Goal: Use online tool/utility: Utilize a website feature to perform a specific function

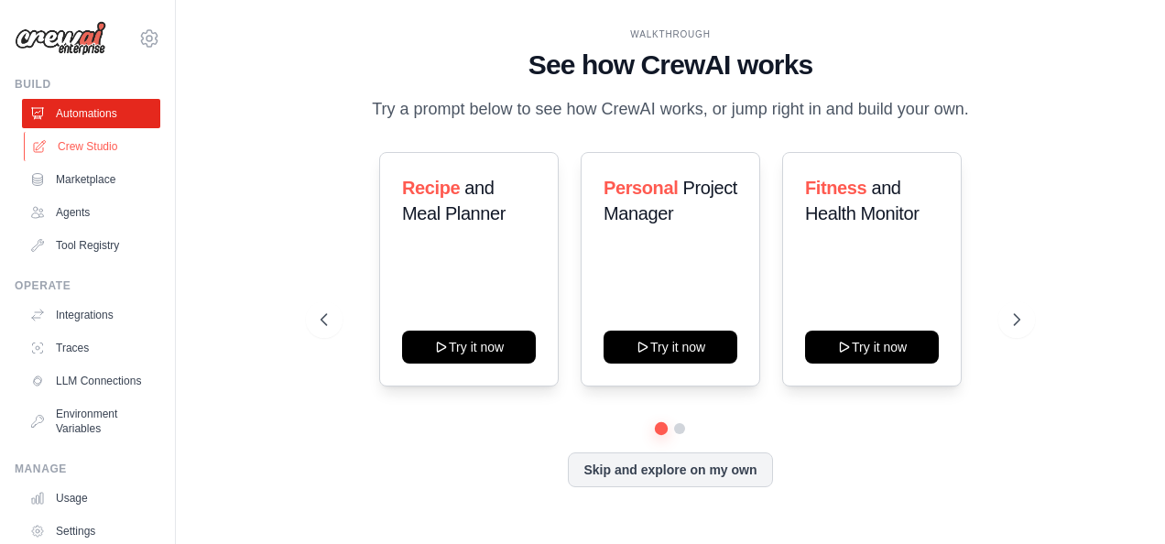
click at [92, 140] on link "Crew Studio" at bounding box center [93, 146] width 138 height 29
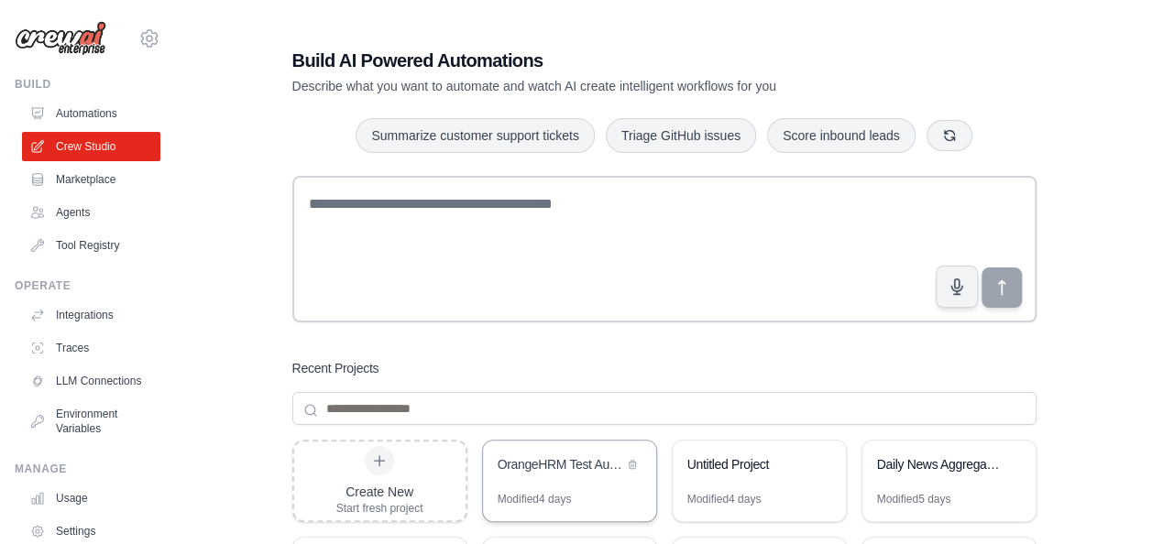
click at [544, 487] on div "OrangeHRM Test Automation Suite" at bounding box center [569, 466] width 173 height 51
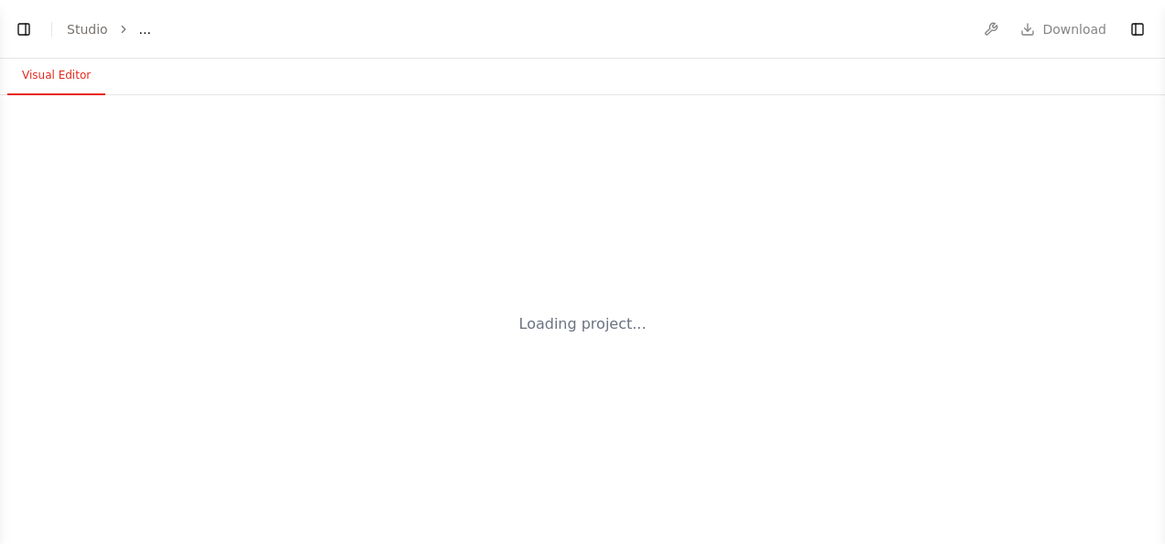
select select "****"
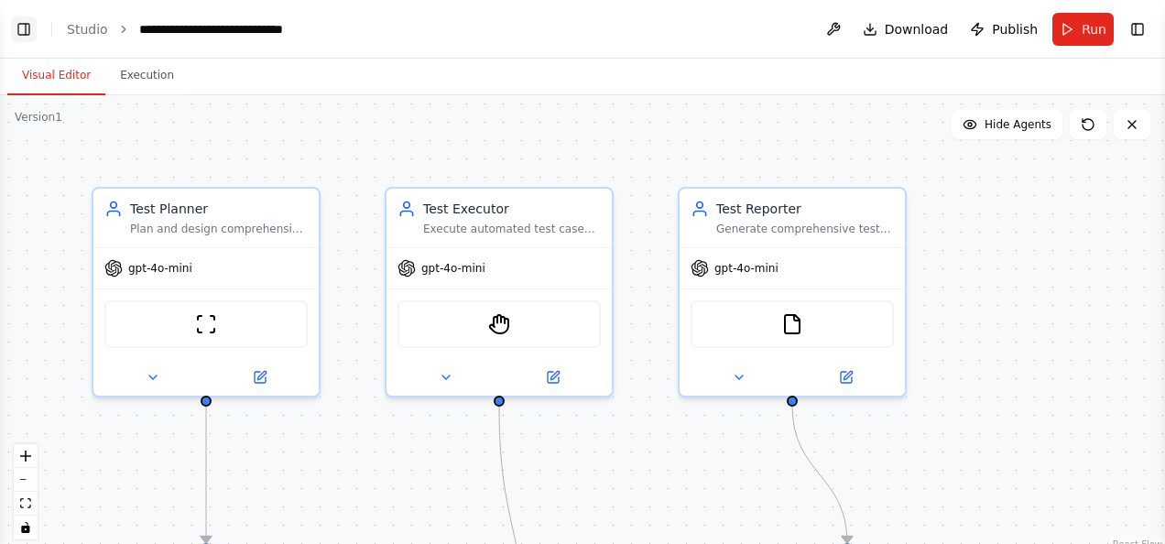
click at [27, 27] on button "Toggle Left Sidebar" at bounding box center [24, 29] width 26 height 26
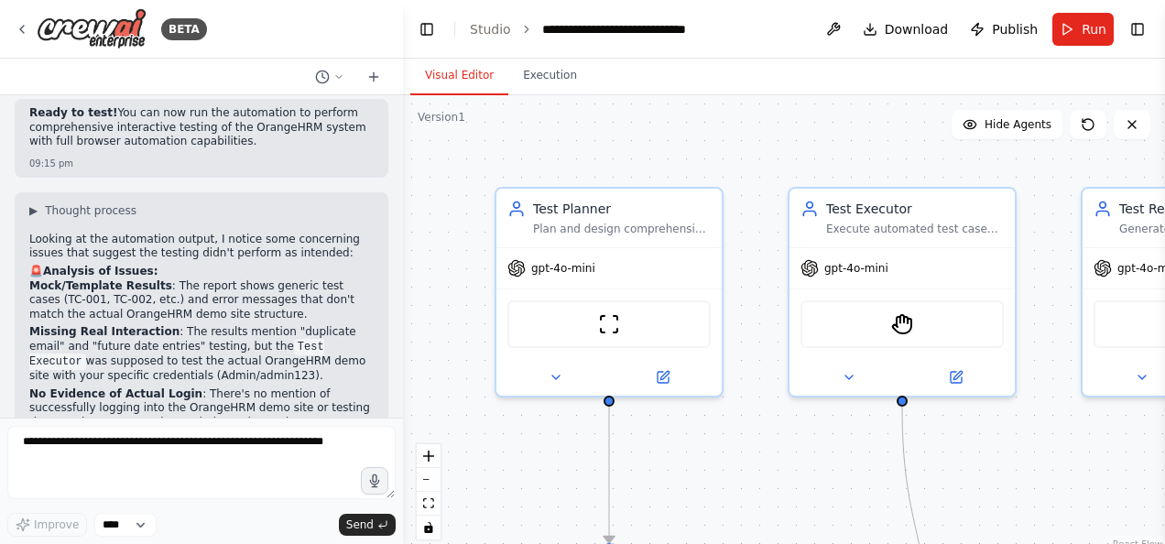
scroll to position [7967, 0]
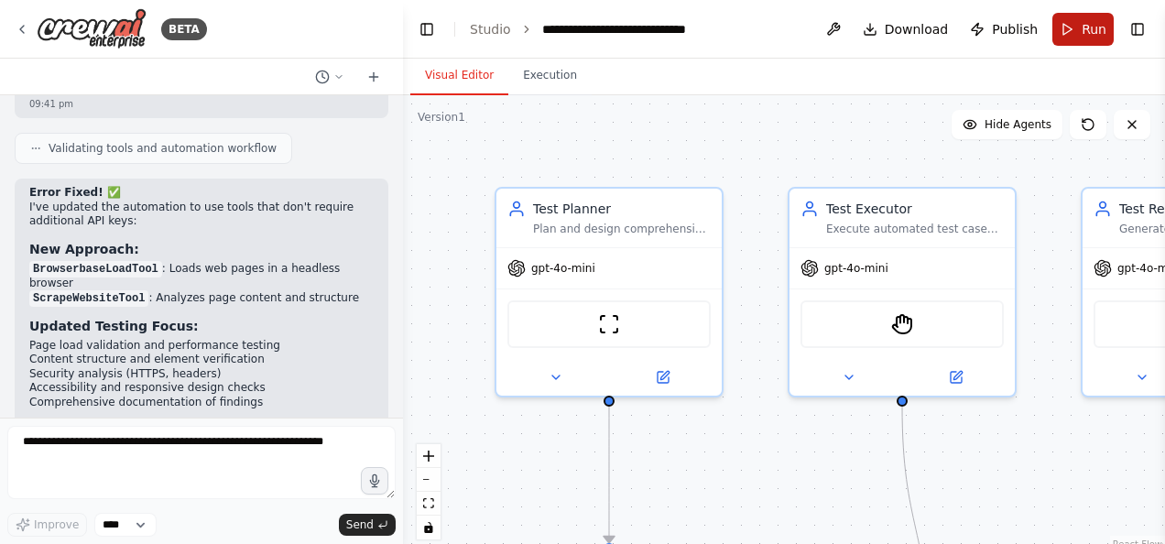
click at [1088, 16] on button "Run" at bounding box center [1083, 29] width 61 height 33
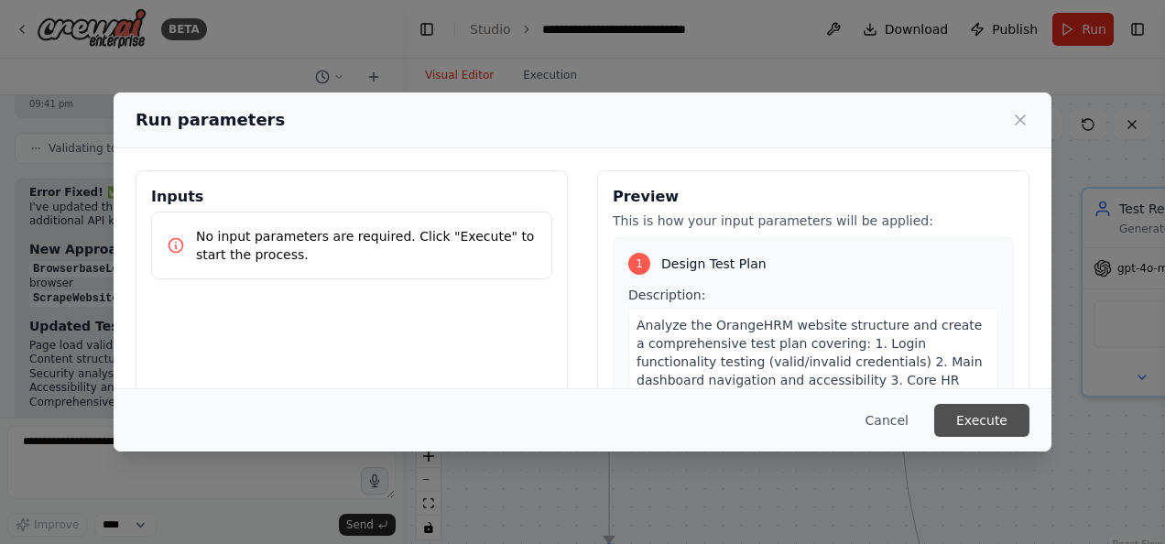
click at [999, 425] on button "Execute" at bounding box center [982, 420] width 95 height 33
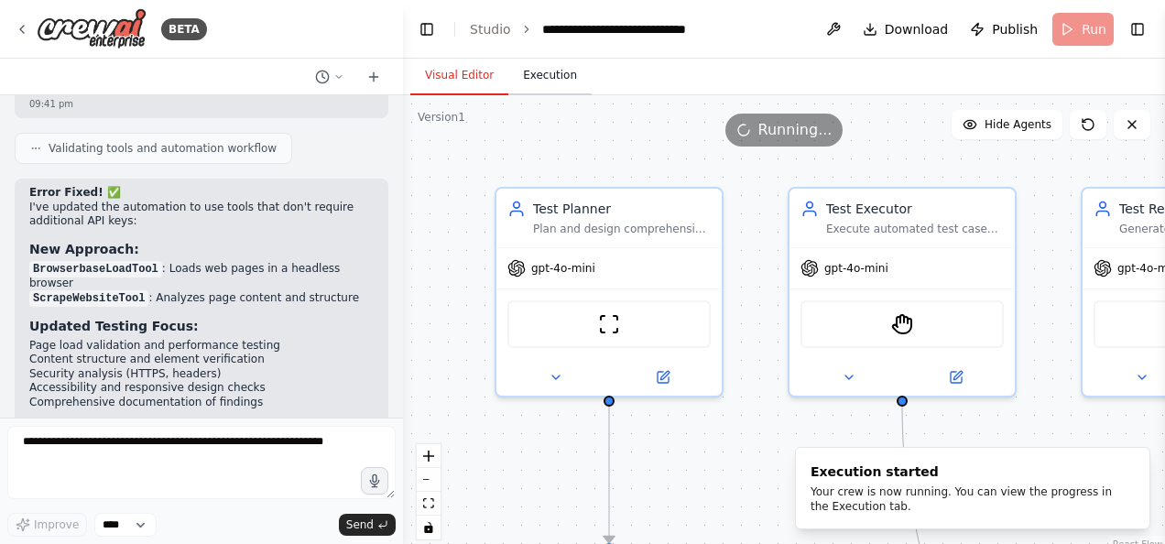
click at [550, 70] on button "Execution" at bounding box center [550, 76] width 83 height 38
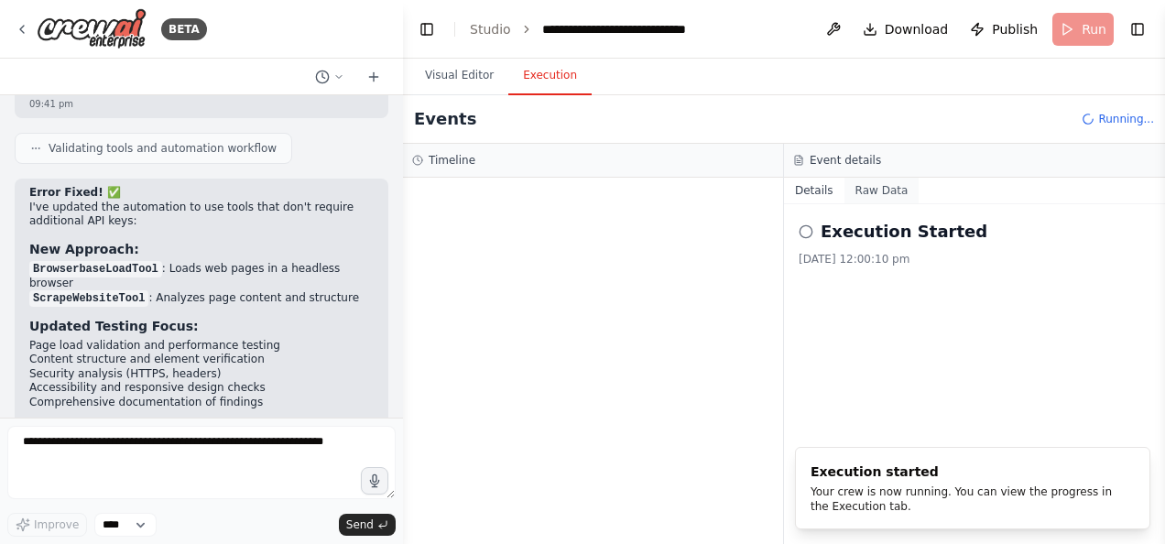
click at [870, 185] on button "Raw Data" at bounding box center [882, 191] width 75 height 26
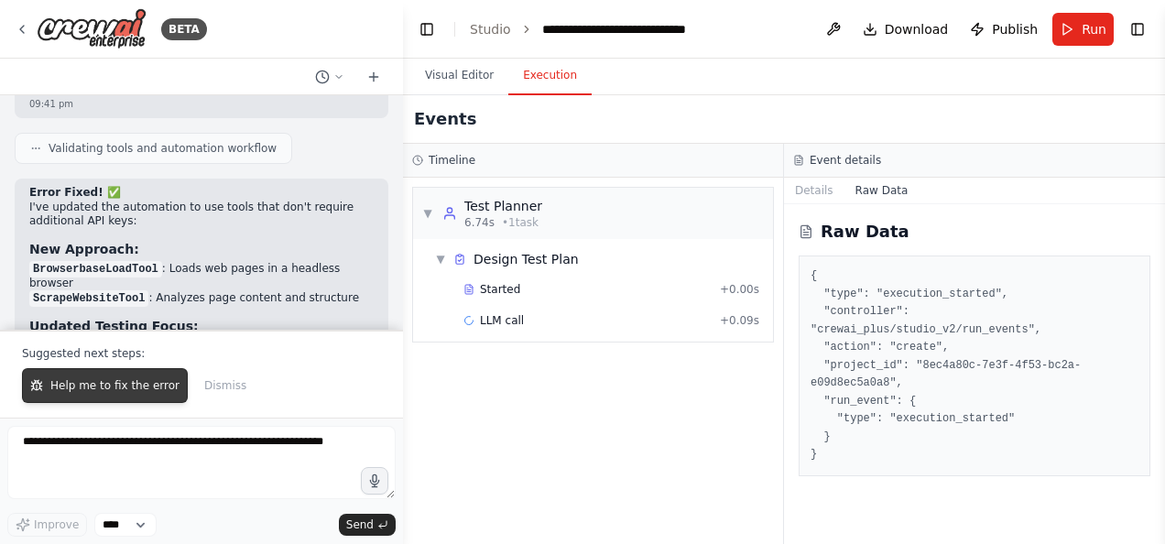
click at [152, 386] on span "Help me to fix the error" at bounding box center [114, 385] width 129 height 15
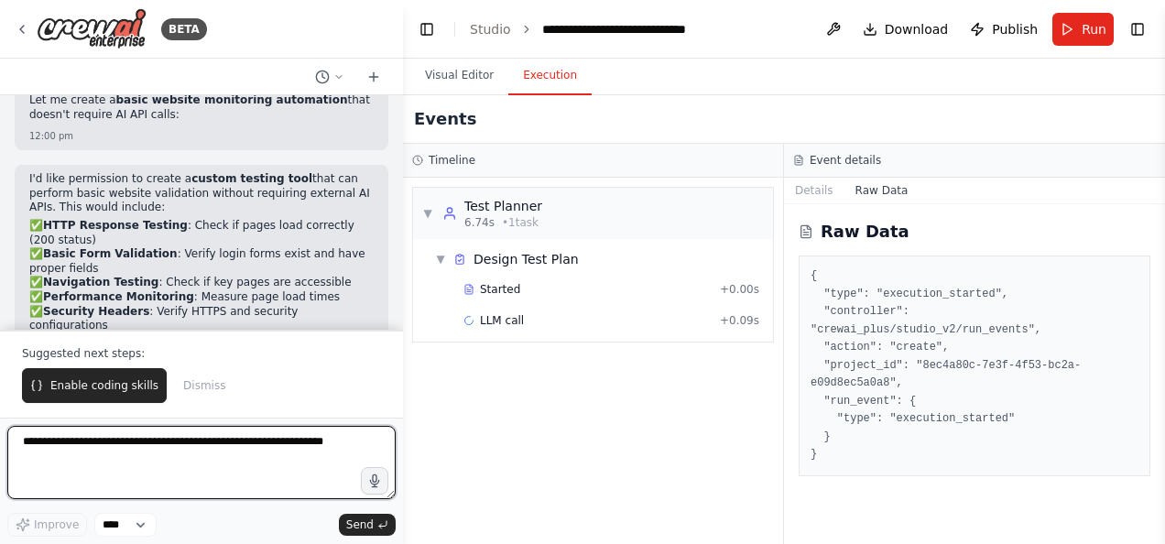
scroll to position [8796, 0]
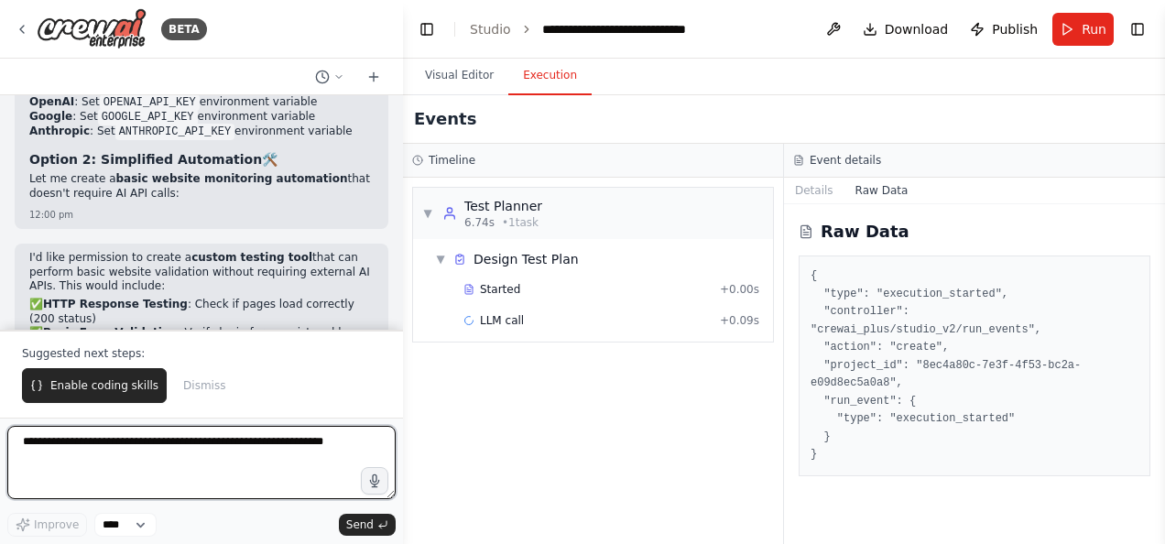
click at [104, 452] on textarea at bounding box center [201, 462] width 388 height 73
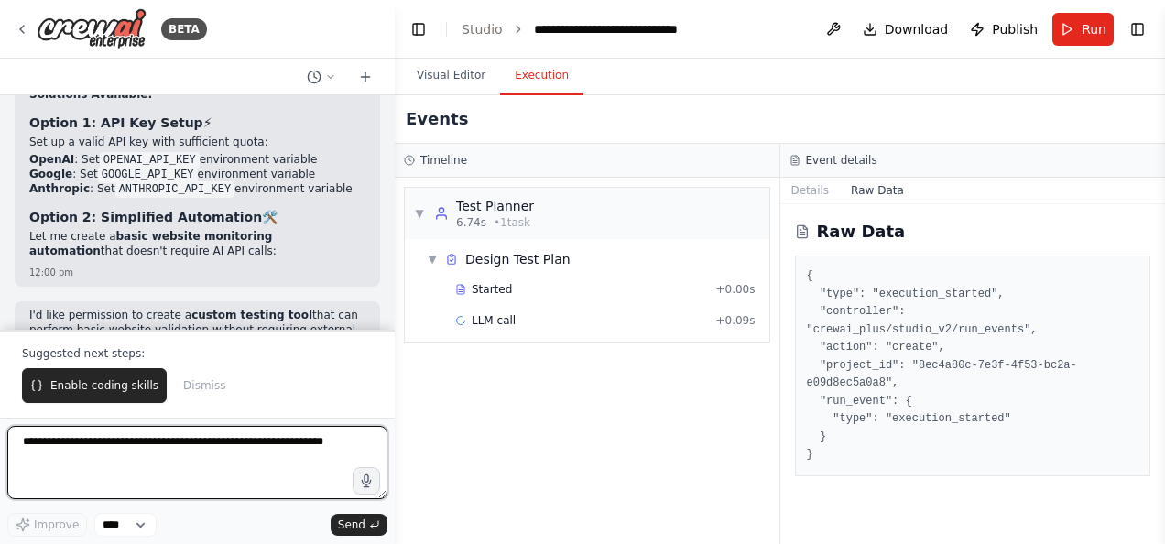
click at [393, 292] on div at bounding box center [391, 272] width 7 height 544
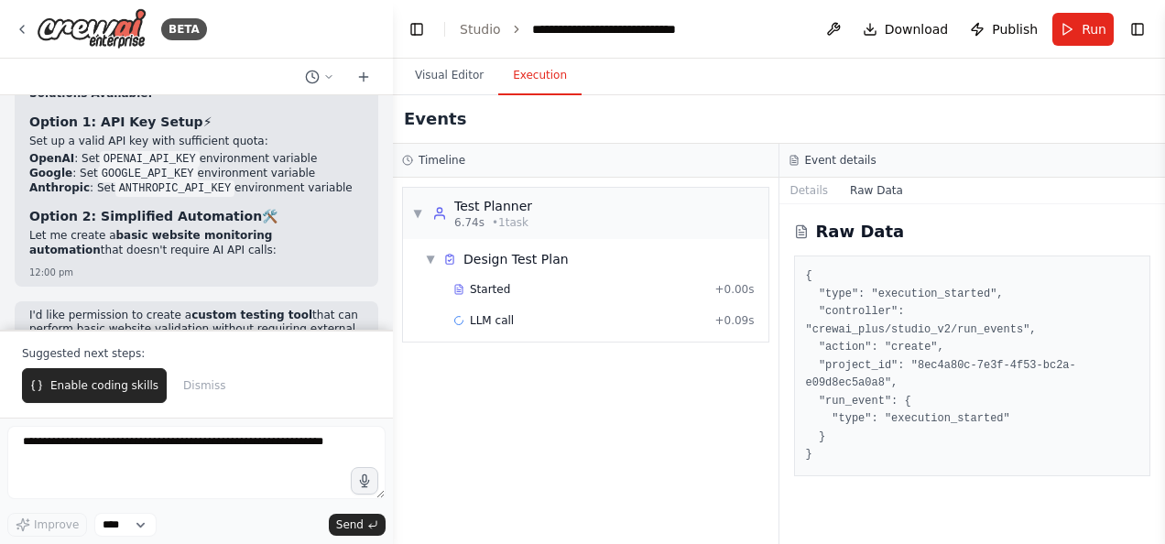
click at [394, 263] on div "▼ Test Planner 6.74s • 1 task ▼ Design Test Plan Started + 0.00s LLM call + 0.0…" at bounding box center [586, 361] width 386 height 367
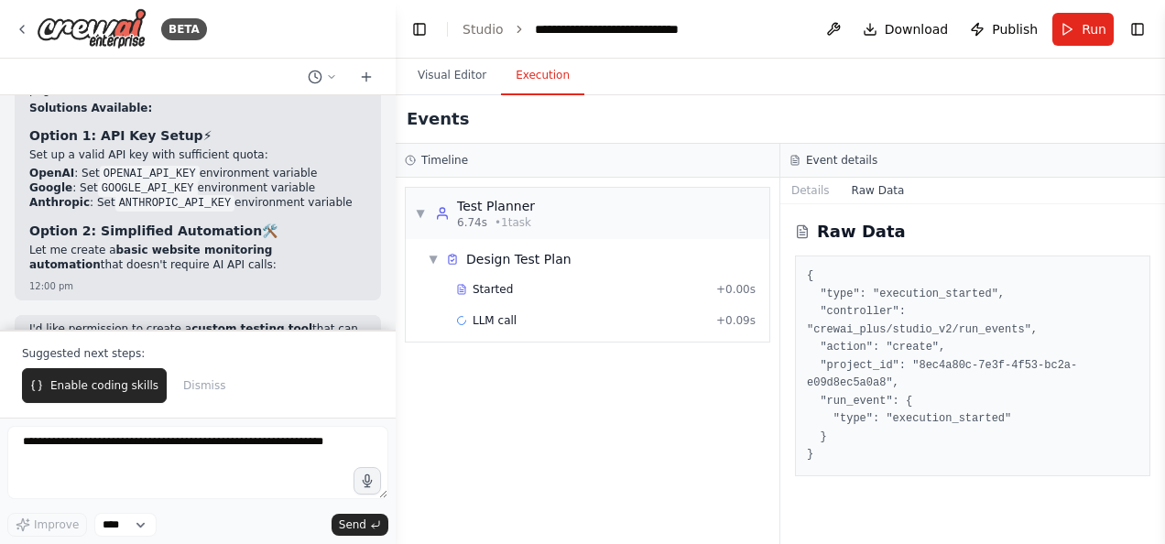
scroll to position [8781, 0]
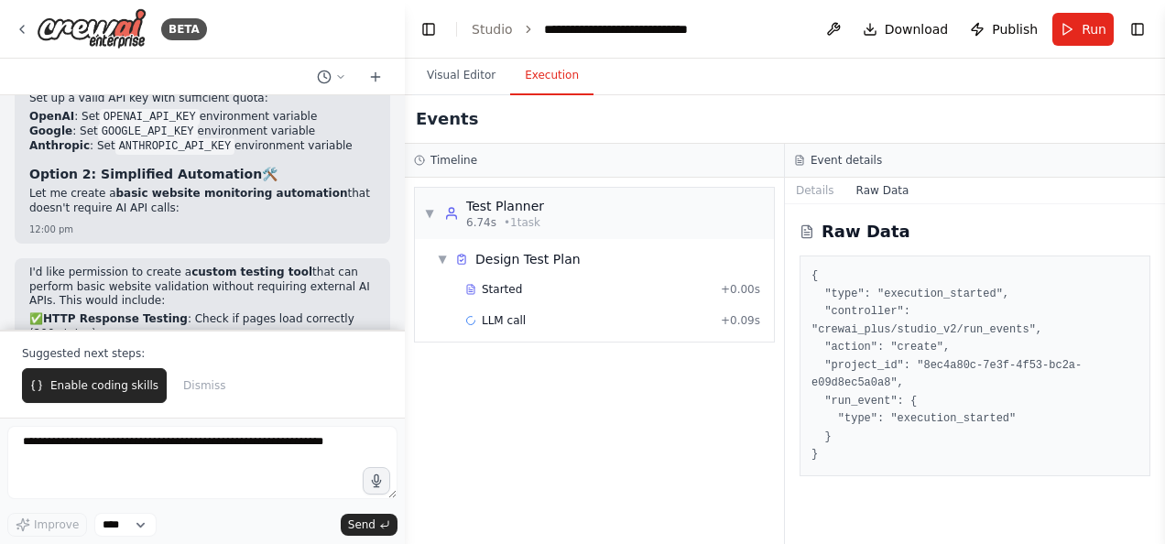
drag, startPoint x: 392, startPoint y: 258, endPoint x: 405, endPoint y: 262, distance: 13.3
click at [405, 262] on div "BETA Hello! I'm the CrewAI assistant. What kind of automation do you want to bu…" at bounding box center [582, 272] width 1165 height 544
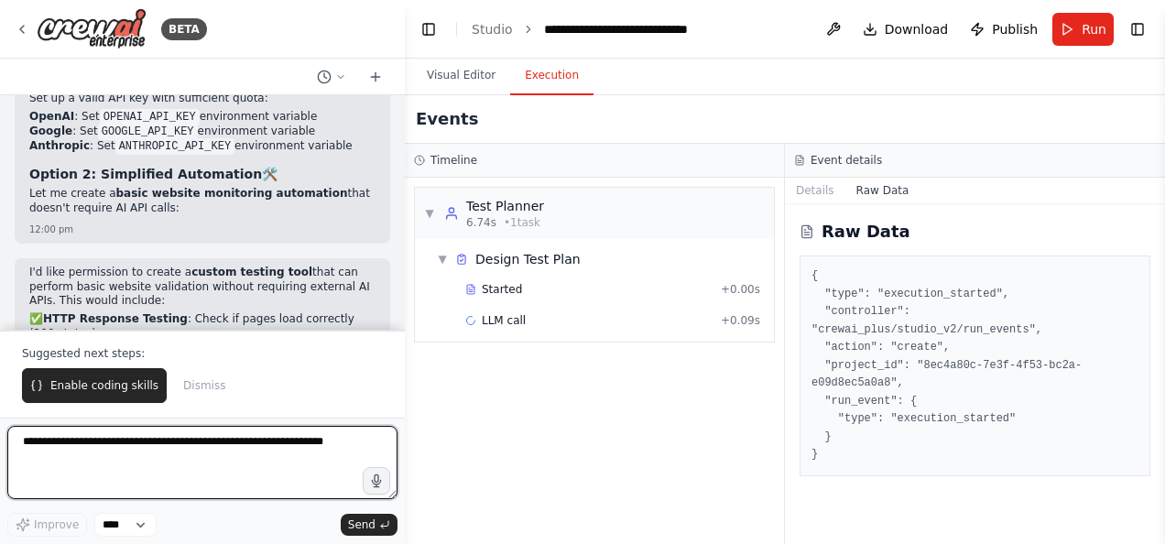
click at [79, 442] on textarea at bounding box center [202, 462] width 390 height 73
type textarea "**********"
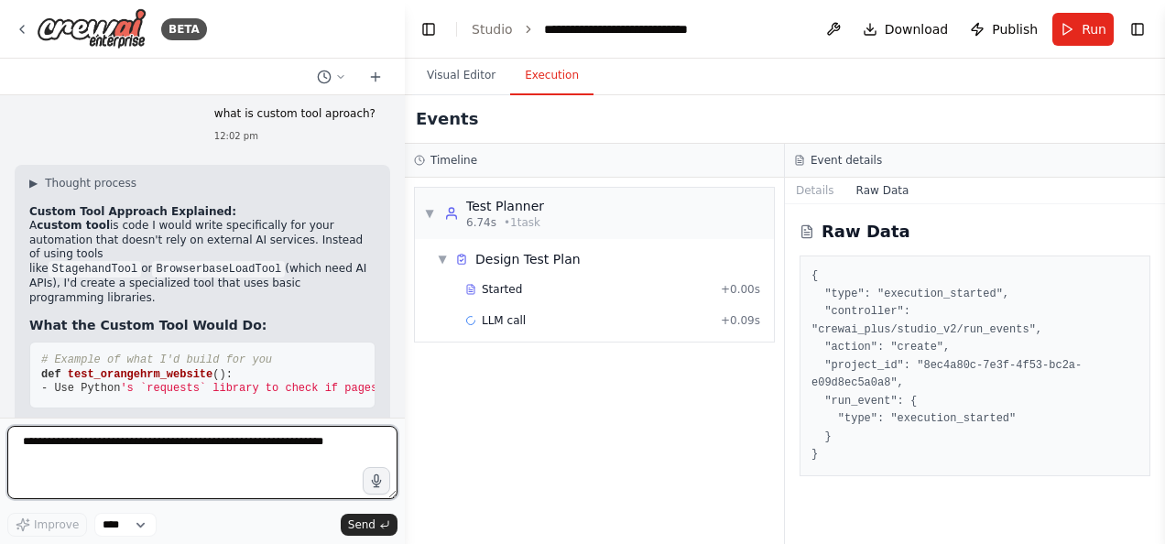
scroll to position [9171, 0]
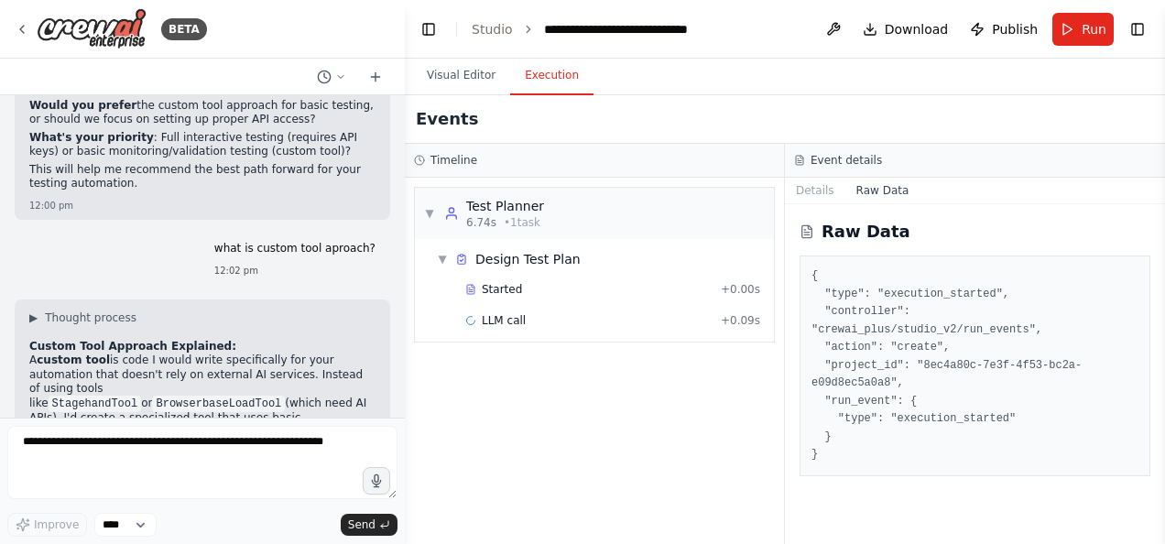
click at [328, 476] on pre "# Example of what I'd build for you def test_orangehrm_website (): - Use Python…" at bounding box center [202, 509] width 346 height 67
drag, startPoint x: 272, startPoint y: 279, endPoint x: 346, endPoint y: 280, distance: 74.2
click at [346, 476] on pre "# Example of what I'd build for you def test_orangehrm_website (): - Use Python…" at bounding box center [202, 509] width 346 height 67
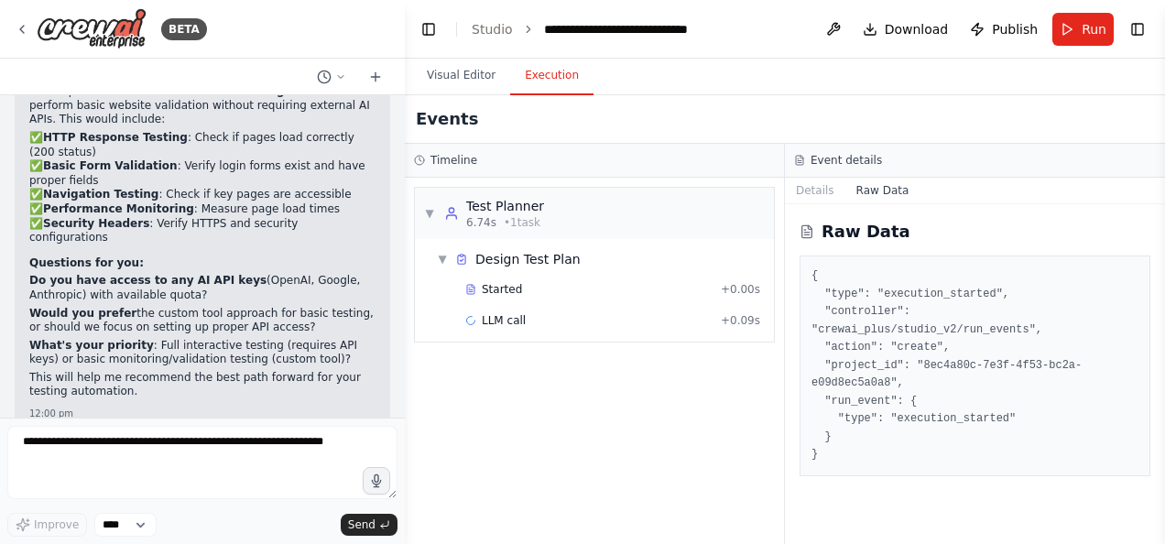
scroll to position [8926, 0]
